Goal: Task Accomplishment & Management: Manage account settings

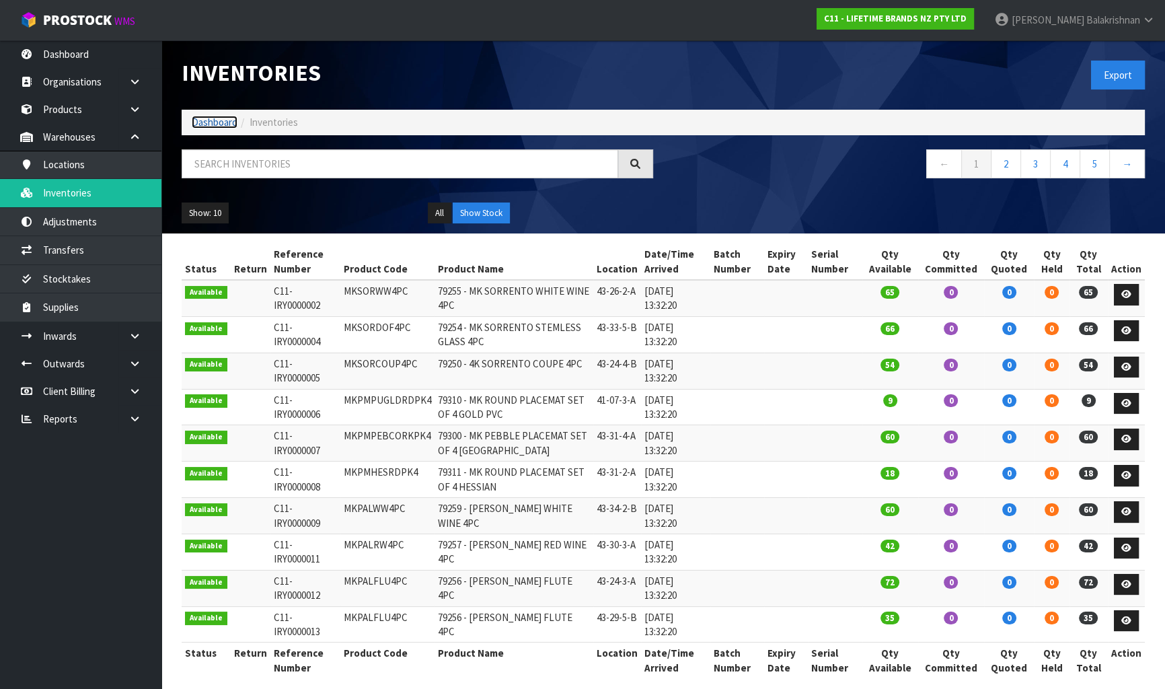
click at [200, 123] on link "Dashboard" at bounding box center [215, 122] width 46 height 13
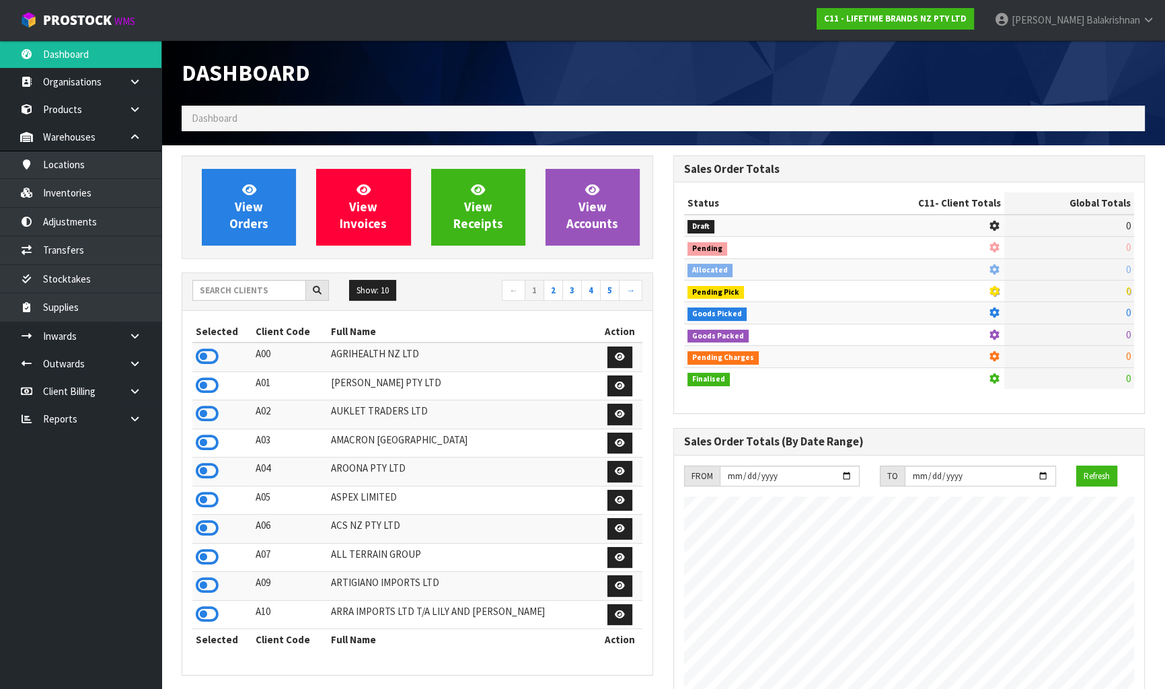
scroll to position [1017, 491]
click at [237, 300] on div at bounding box center [260, 291] width 137 height 22
click at [235, 286] on input "text" at bounding box center [249, 290] width 114 height 21
click at [237, 285] on input "text" at bounding box center [249, 290] width 114 height 21
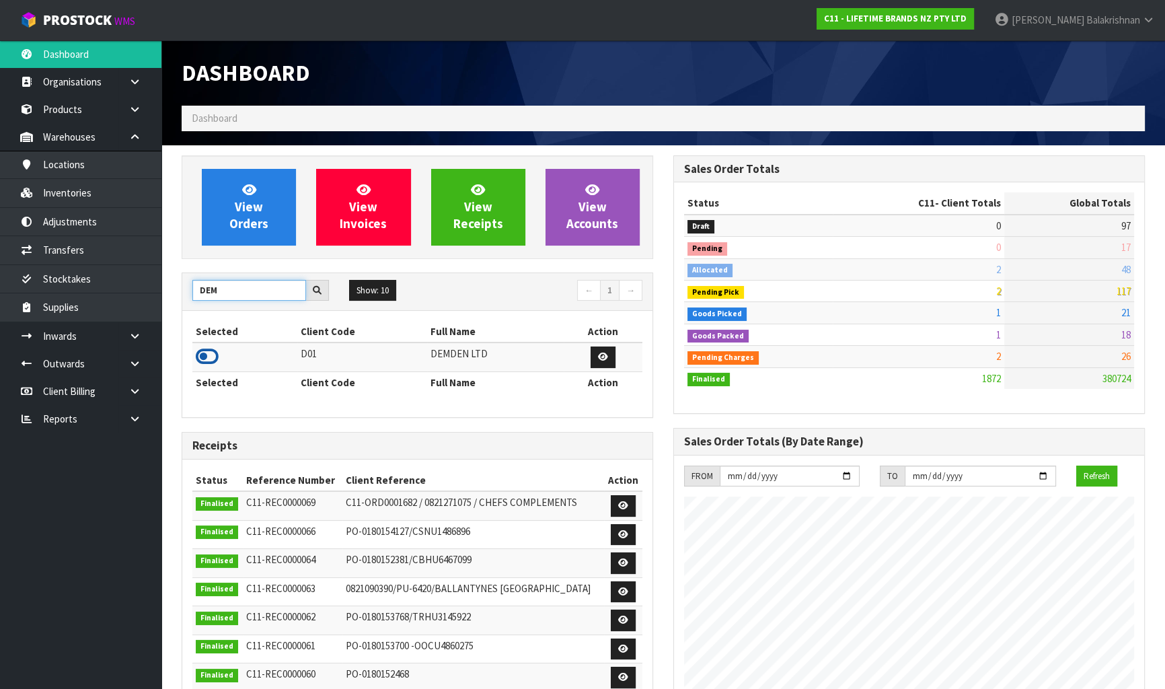
type input "DEM"
click at [208, 360] on icon at bounding box center [207, 356] width 23 height 20
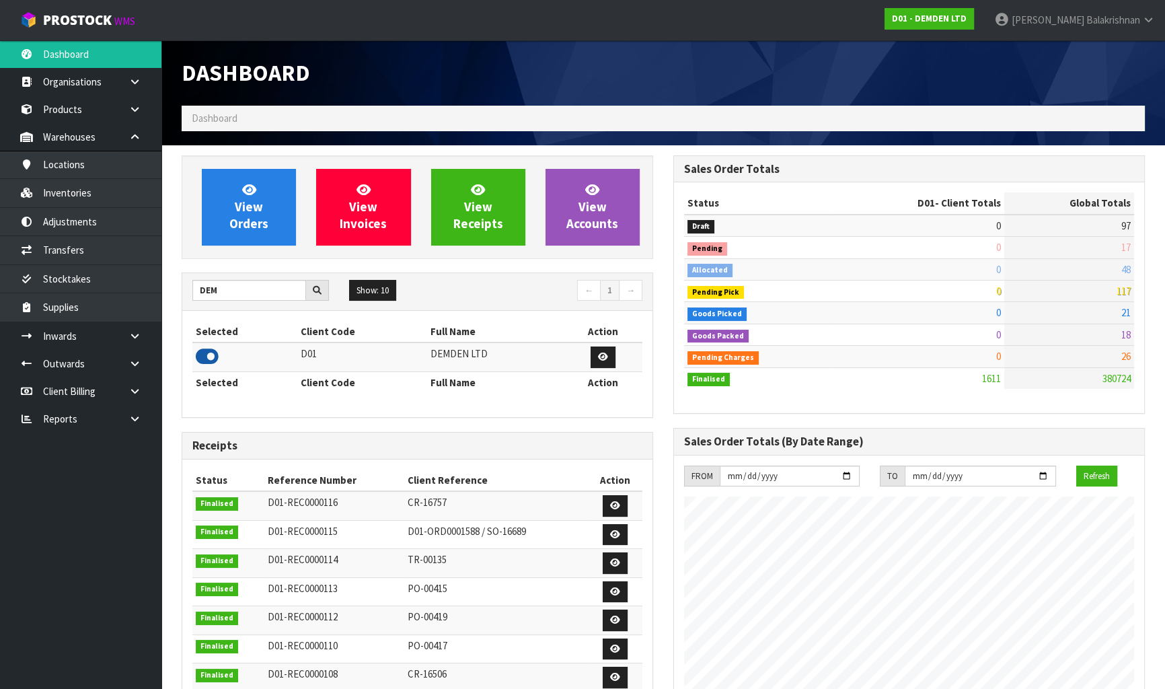
scroll to position [865, 491]
click at [126, 396] on link at bounding box center [139, 391] width 43 height 28
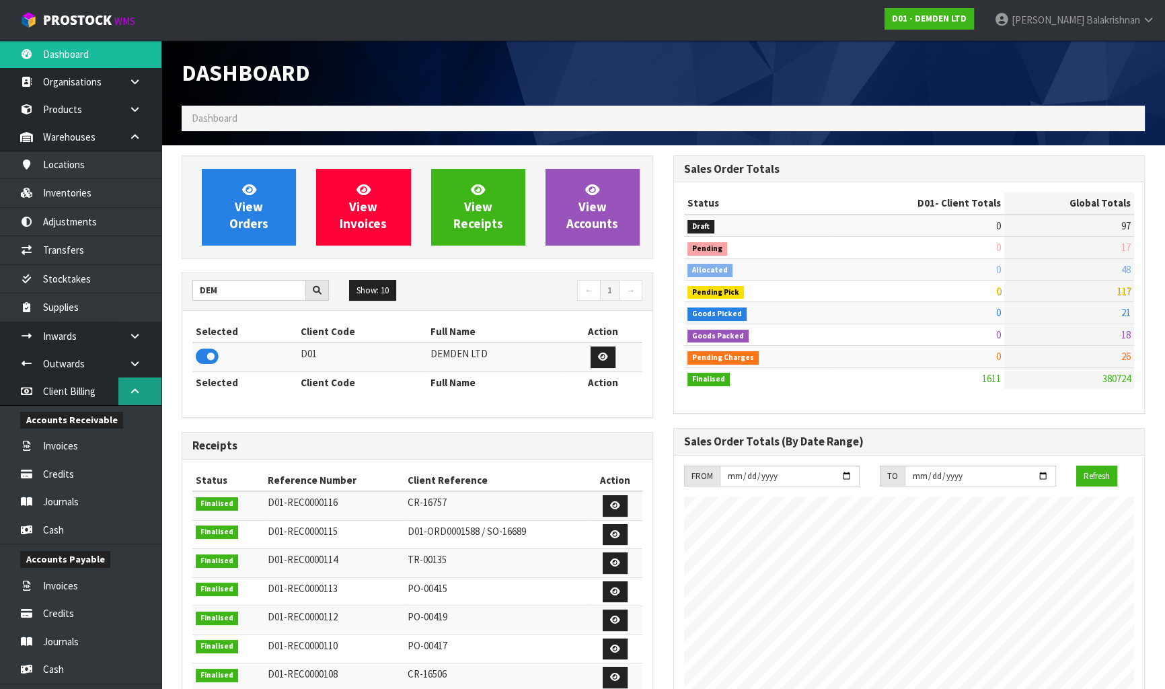
click at [136, 402] on link at bounding box center [139, 391] width 43 height 28
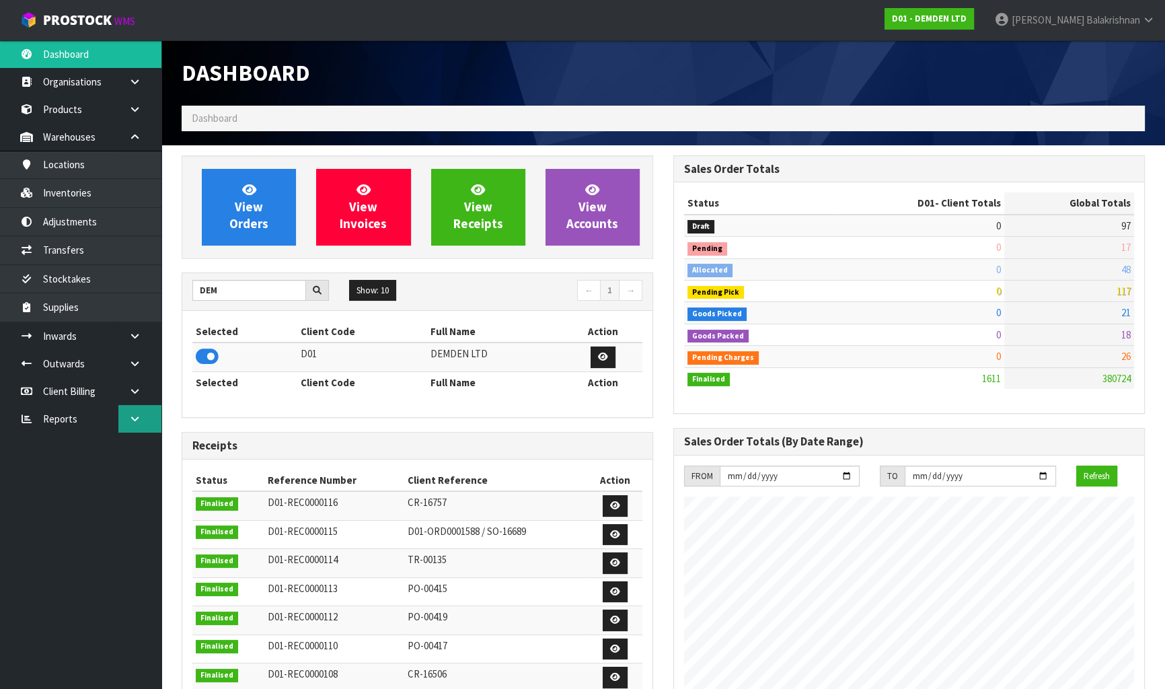
click at [132, 423] on link at bounding box center [139, 419] width 43 height 28
click at [122, 451] on link "Client" at bounding box center [80, 447] width 161 height 28
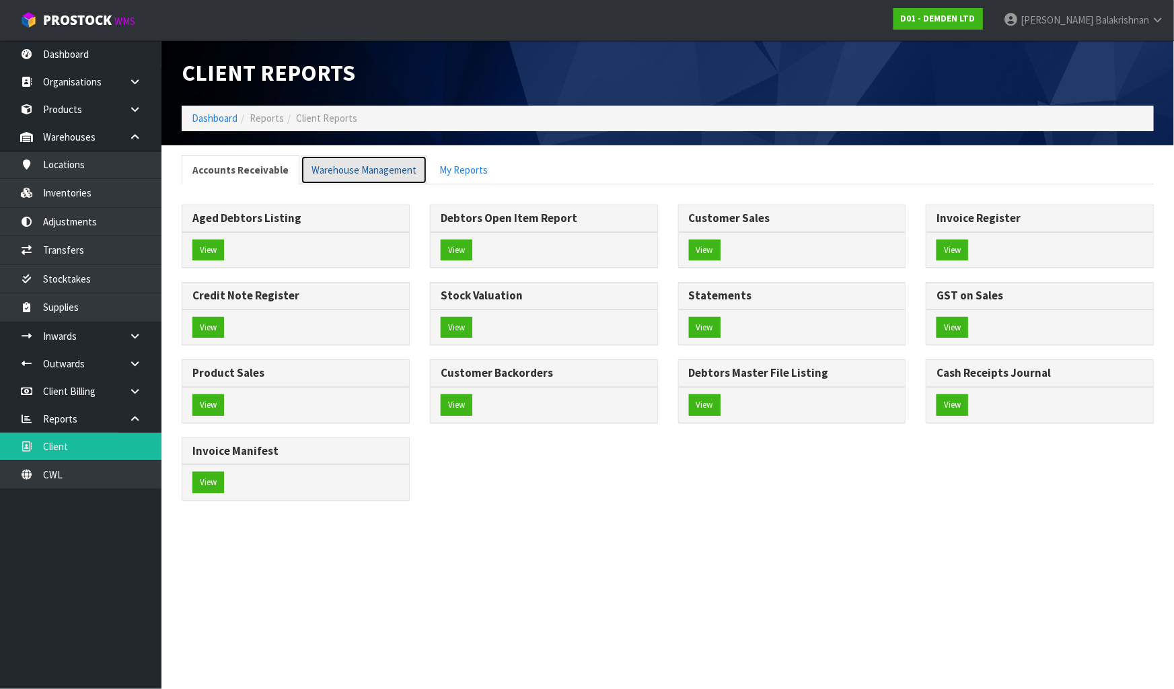
click at [371, 167] on link "Warehouse Management" at bounding box center [364, 169] width 126 height 29
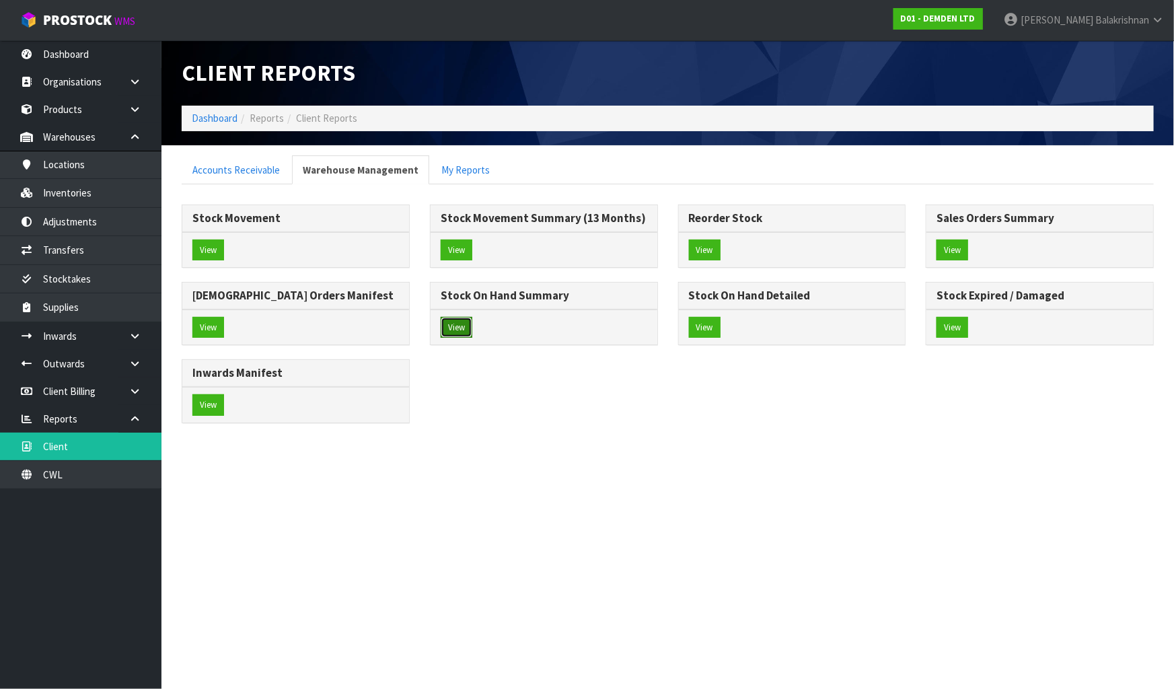
click at [453, 322] on button "View" at bounding box center [457, 328] width 32 height 22
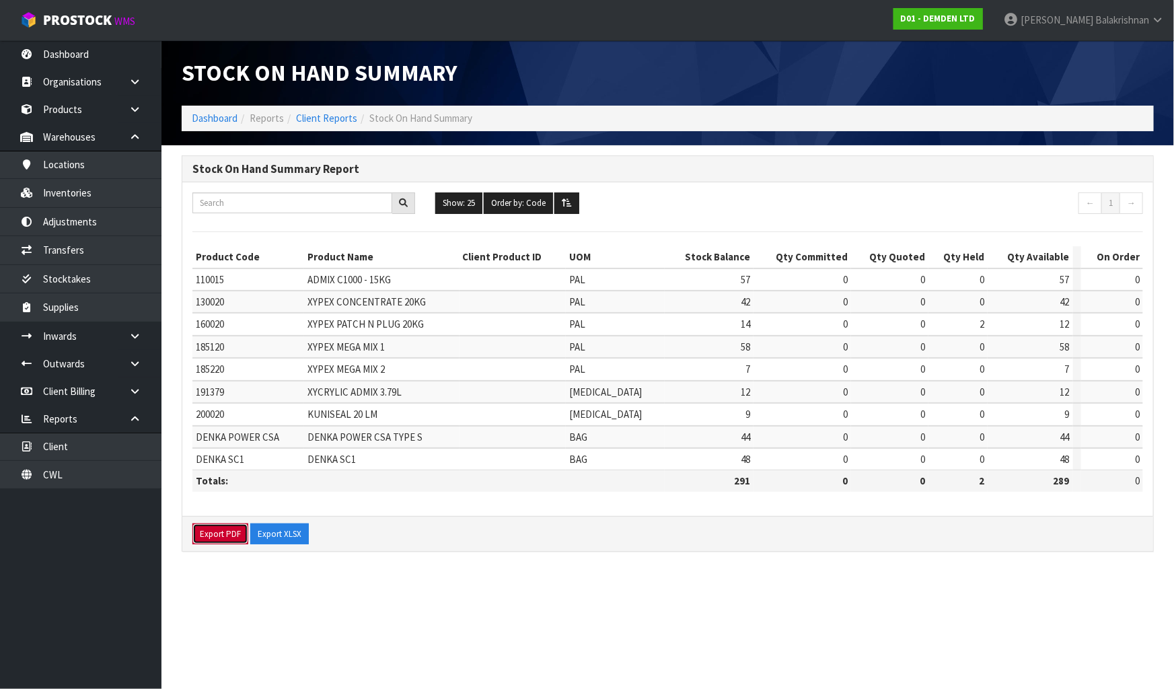
click at [221, 533] on button "Export PDF" at bounding box center [220, 534] width 56 height 22
click at [289, 531] on button "Export XLSX" at bounding box center [279, 534] width 59 height 22
click at [281, 525] on button "Export XLSX" at bounding box center [279, 534] width 59 height 22
click at [334, 121] on link "Client Reports" at bounding box center [326, 118] width 61 height 13
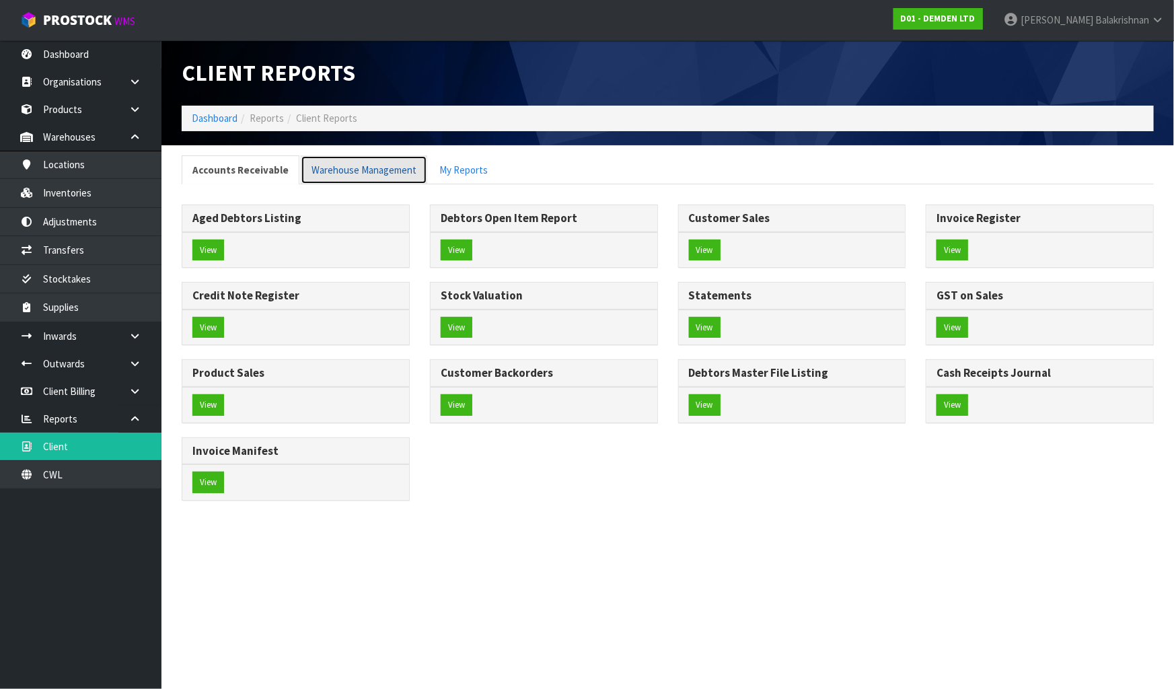
click at [373, 164] on link "Warehouse Management" at bounding box center [364, 169] width 126 height 29
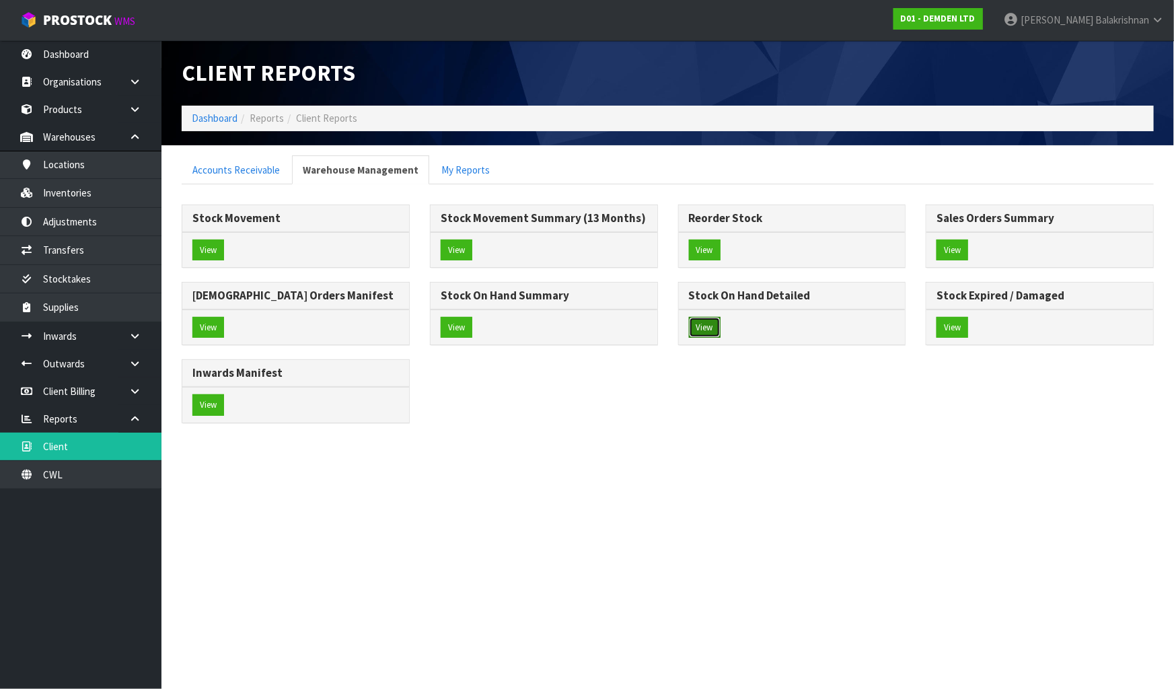
click at [700, 329] on button "View" at bounding box center [705, 328] width 32 height 22
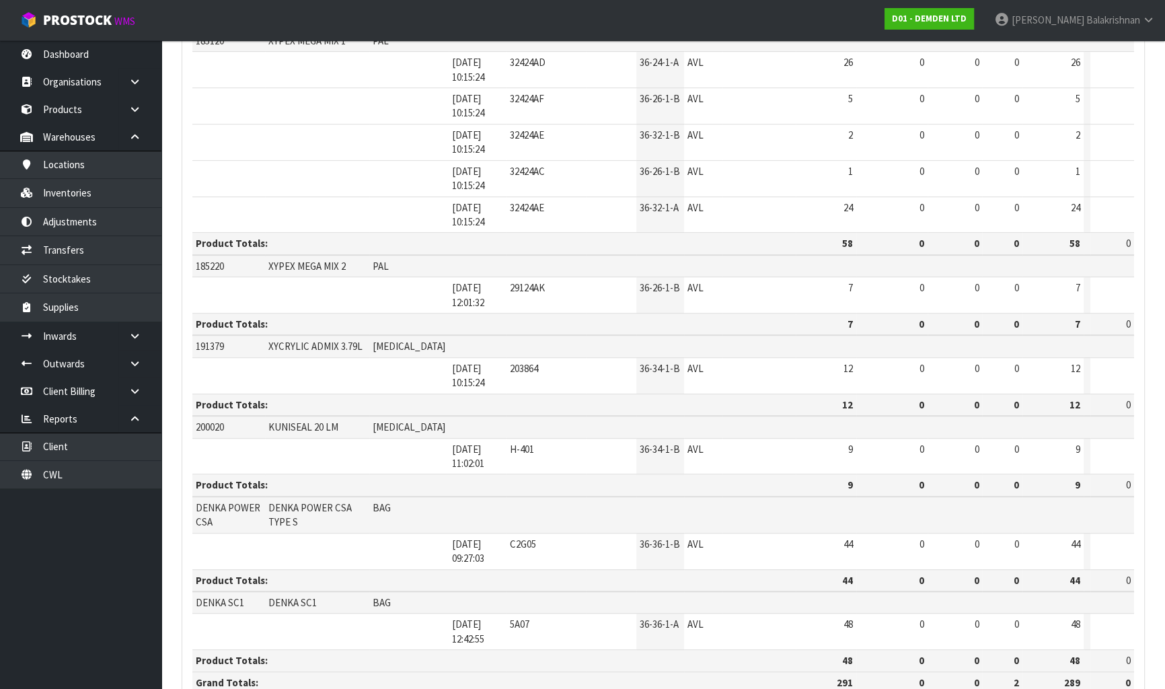
scroll to position [951, 0]
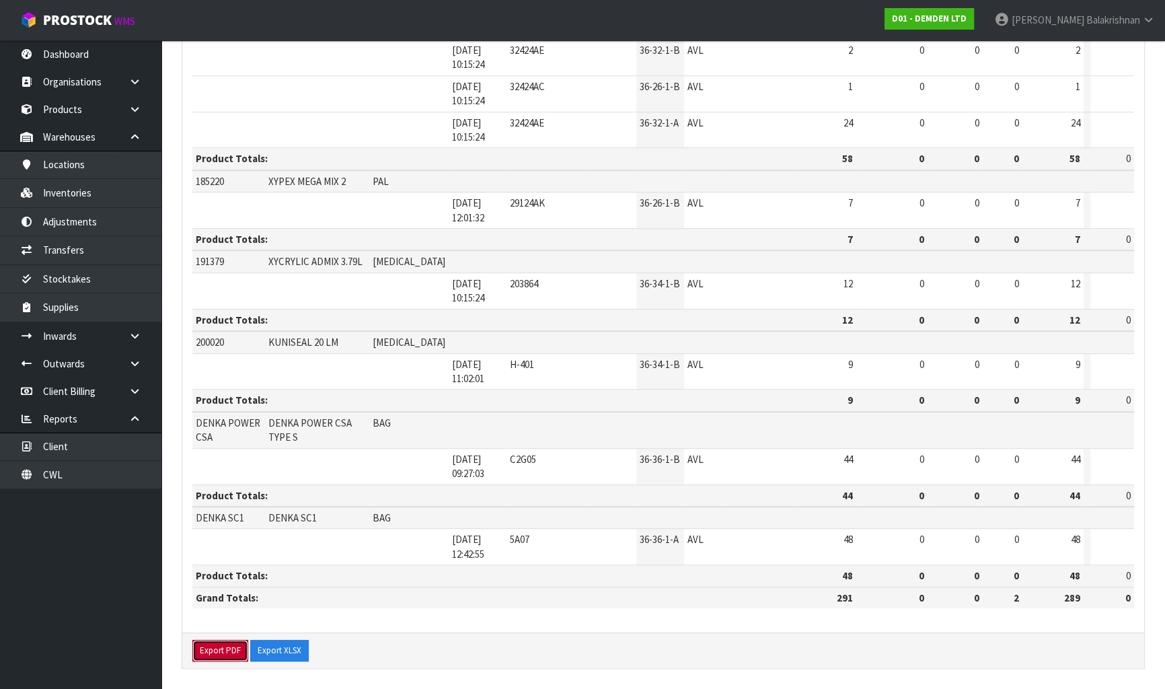
click at [221, 640] on button "Export PDF" at bounding box center [220, 651] width 56 height 22
click at [289, 647] on button "Export XLSX" at bounding box center [279, 651] width 59 height 22
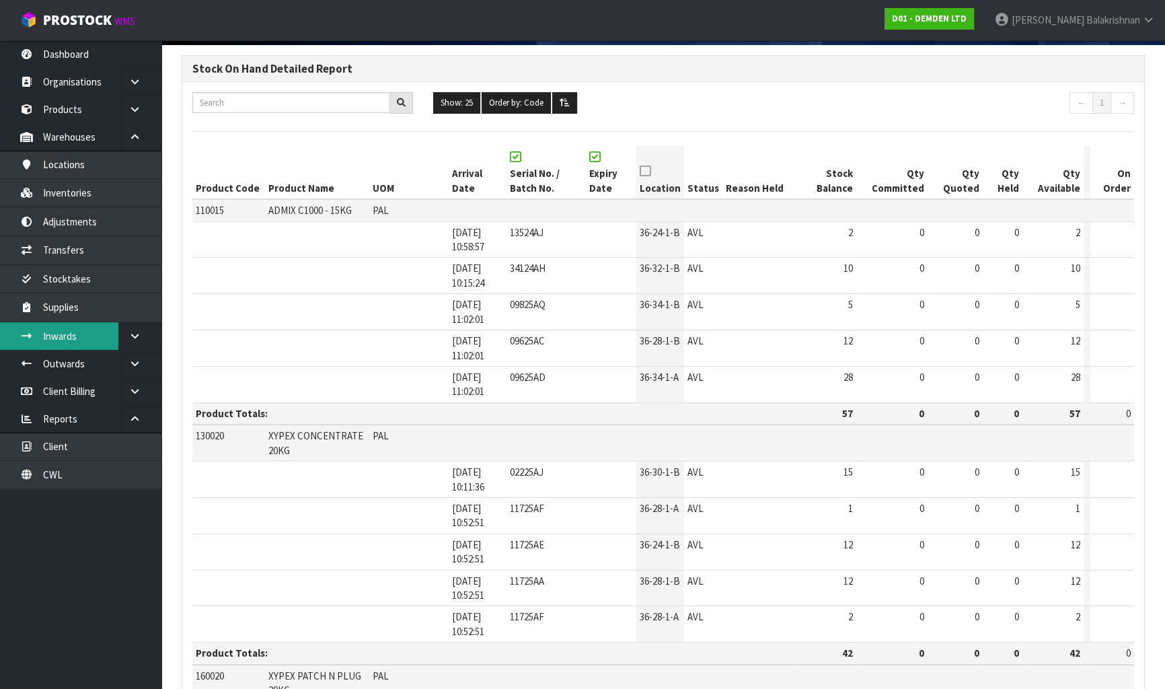
scroll to position [0, 0]
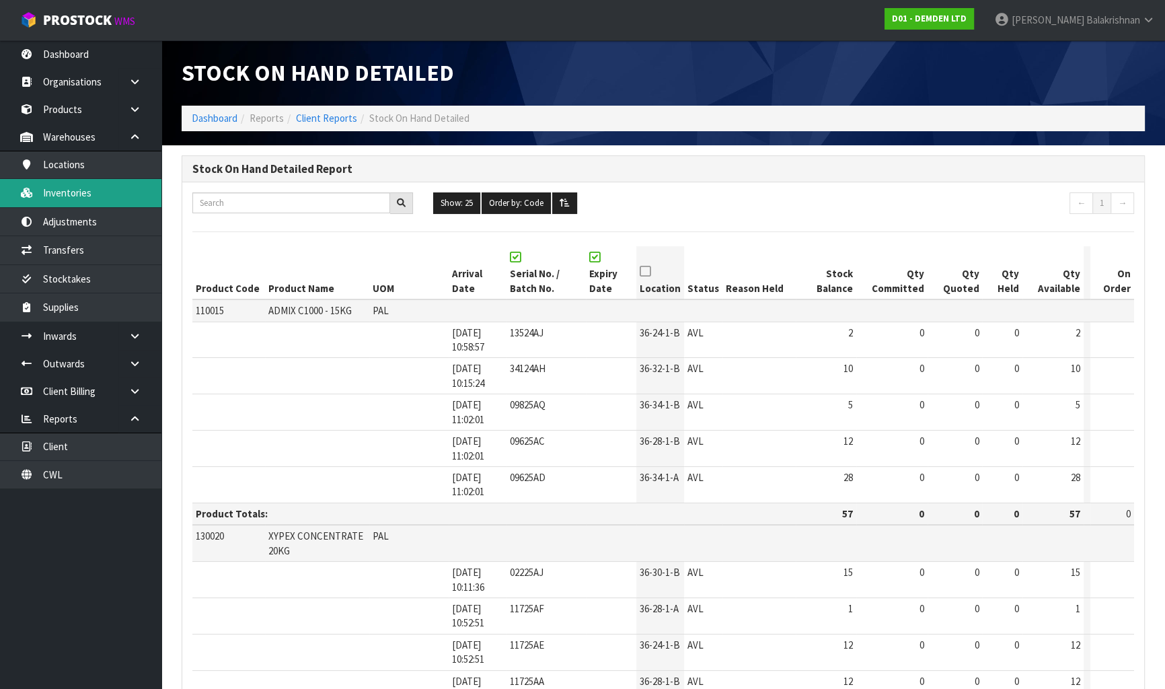
click at [79, 198] on link "Inventories" at bounding box center [80, 193] width 161 height 28
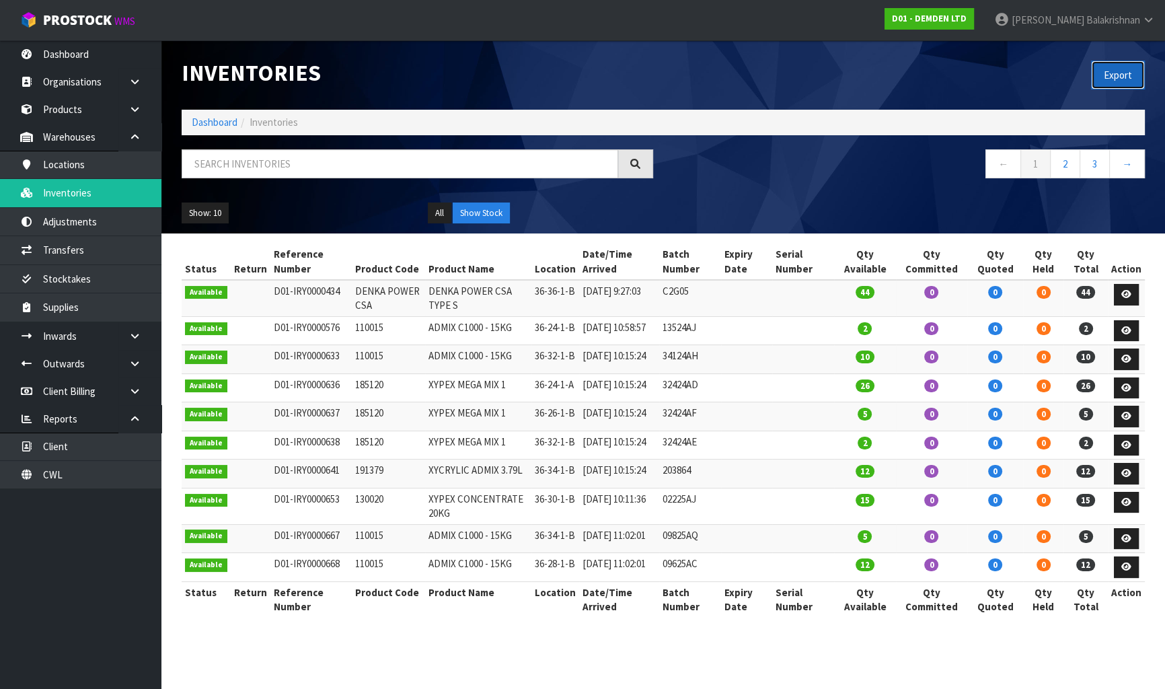
click at [1122, 77] on button "Export" at bounding box center [1118, 75] width 54 height 29
click at [773, 73] on div "Export" at bounding box center [909, 74] width 492 height 69
click at [1148, 19] on icon at bounding box center [1148, 20] width 13 height 10
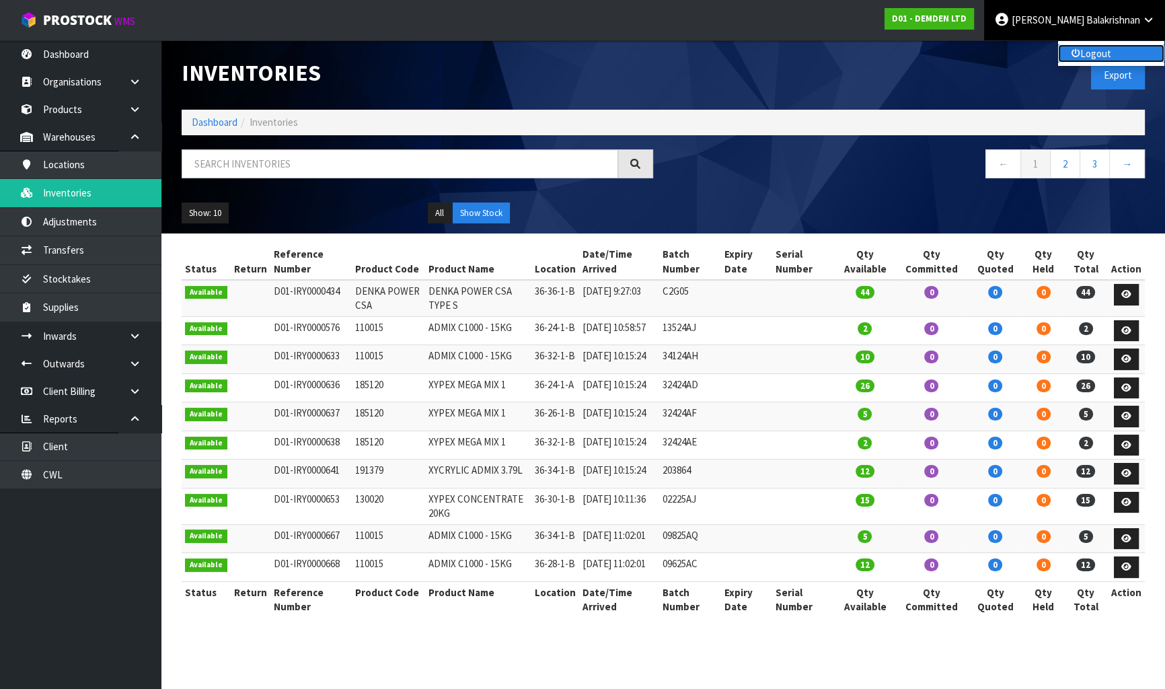
click at [1130, 50] on link "Logout" at bounding box center [1111, 53] width 106 height 18
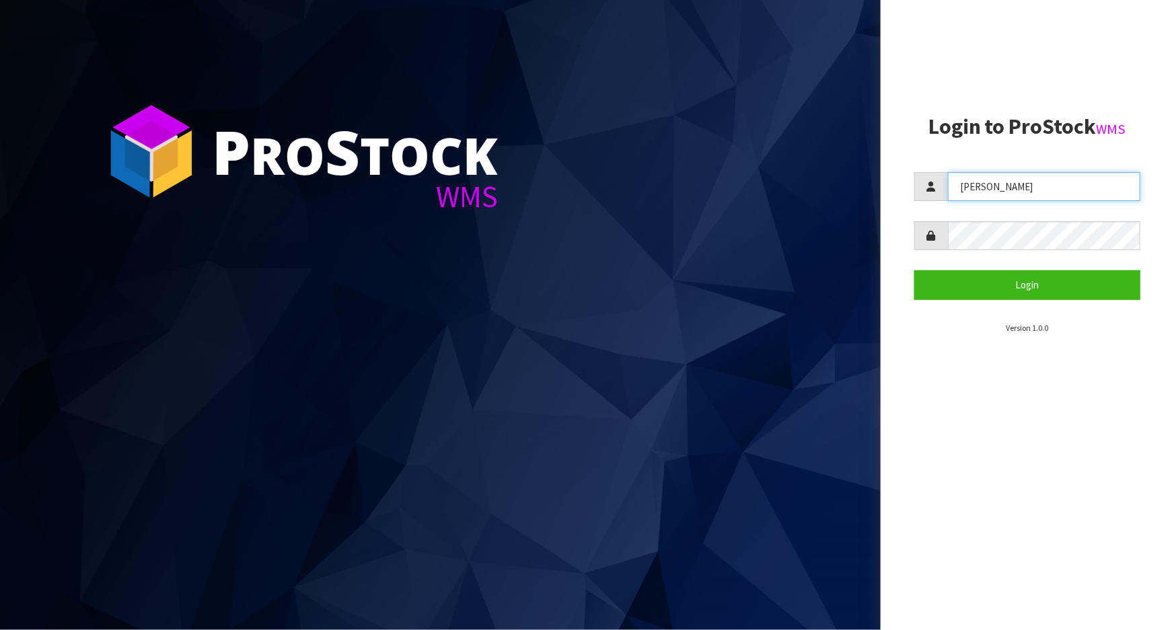
drag, startPoint x: 992, startPoint y: 188, endPoint x: 842, endPoint y: 205, distance: 151.6
click at [842, 205] on div "P ro S tock WMS Login to ProStock WMS Raj Login Version 1.0.0" at bounding box center [587, 315] width 1174 height 630
type input "Meena"
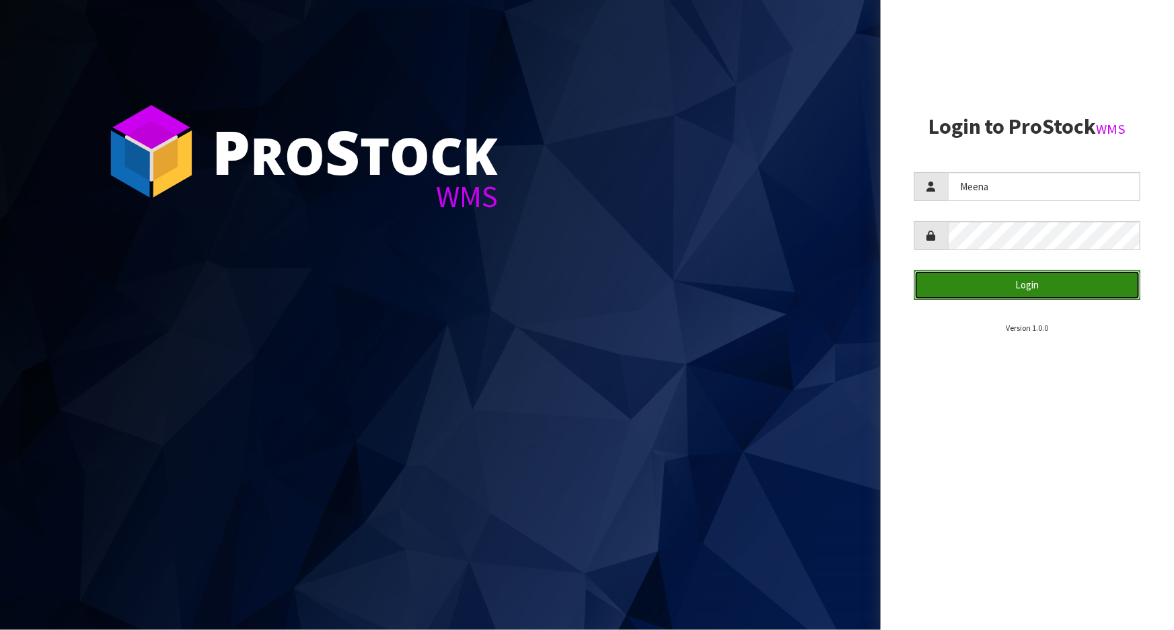
click at [1020, 299] on button "Login" at bounding box center [1027, 284] width 226 height 29
